Goal: Information Seeking & Learning: Learn about a topic

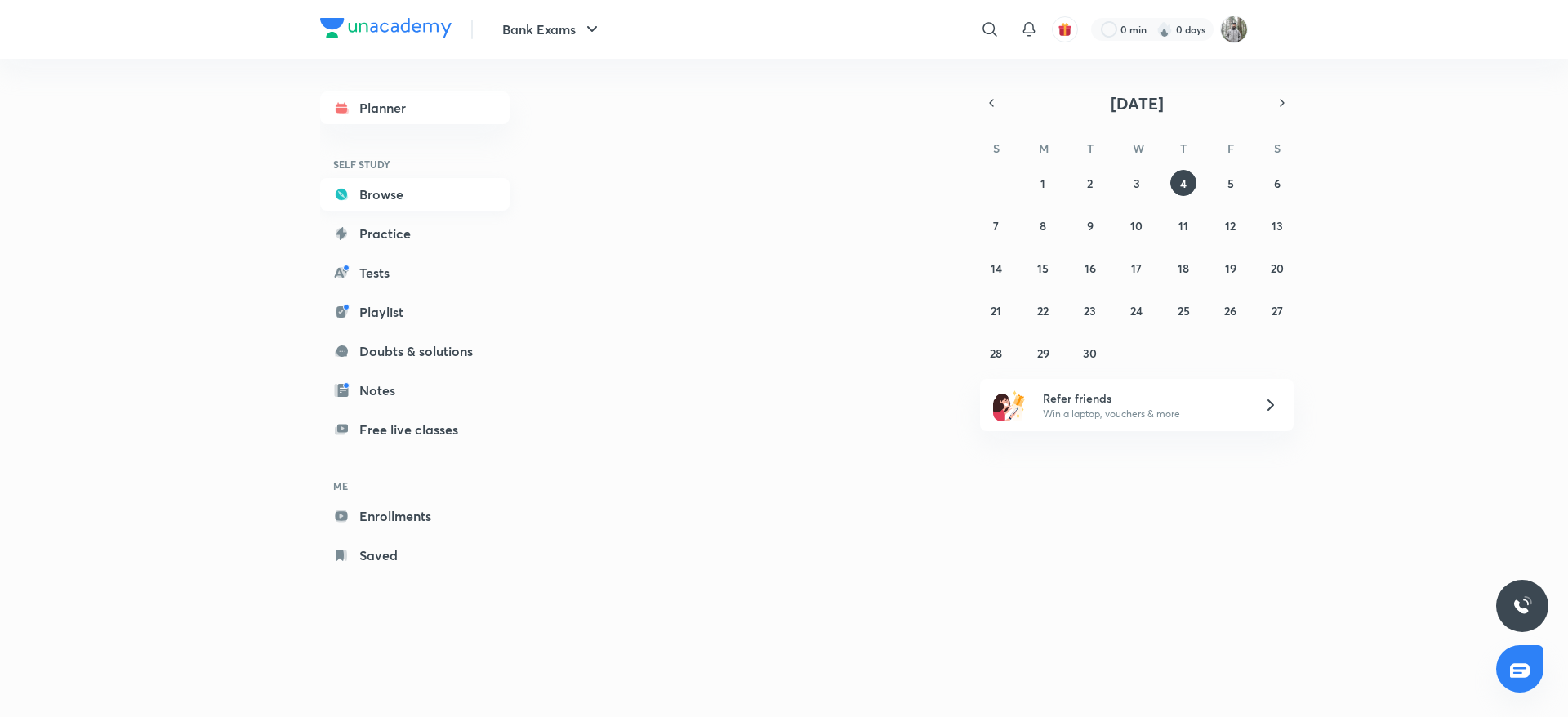
click at [385, 205] on link "Browse" at bounding box center [415, 194] width 189 height 32
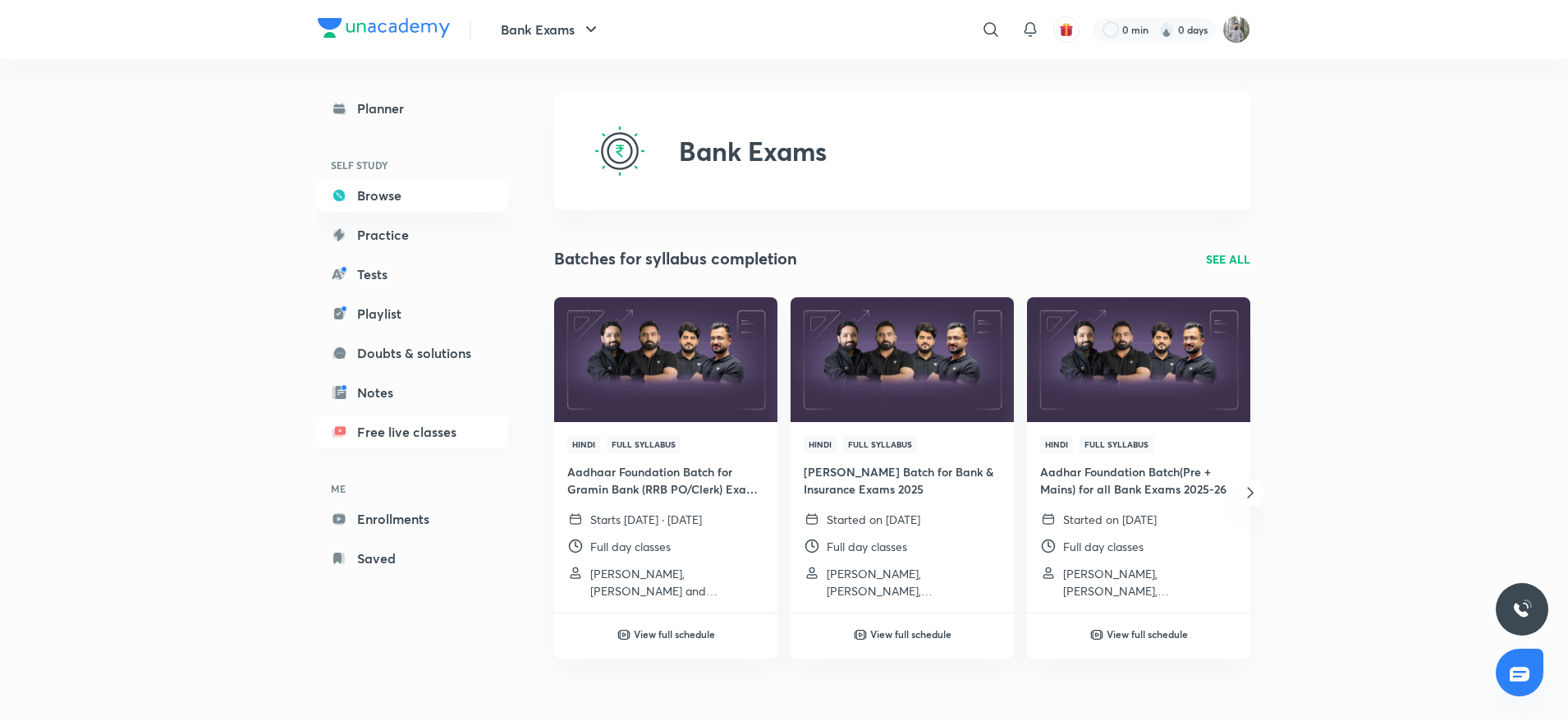
click at [390, 439] on link "Free live classes" at bounding box center [413, 431] width 191 height 32
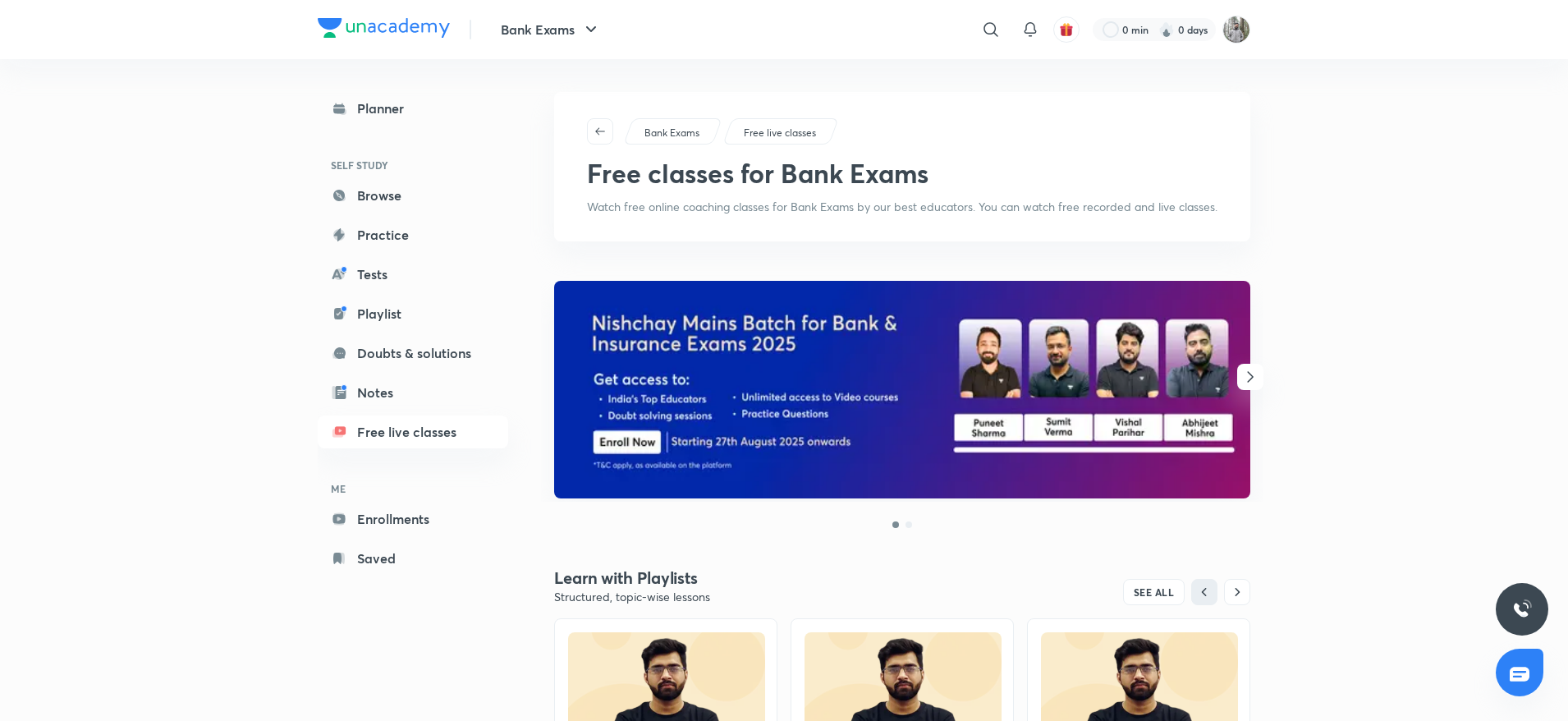
click at [390, 439] on link "Free live classes" at bounding box center [413, 431] width 191 height 32
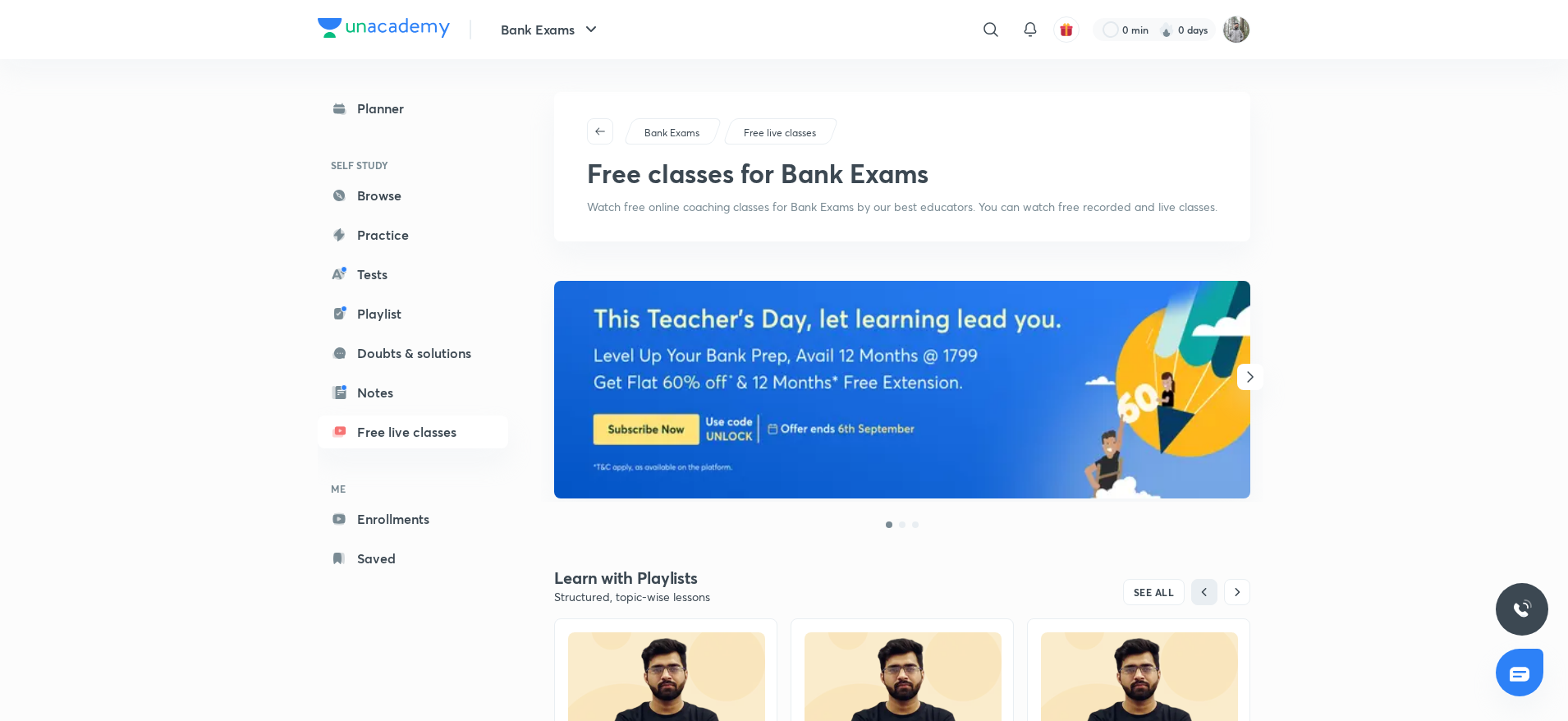
click at [952, 429] on img at bounding box center [902, 390] width 696 height 217
